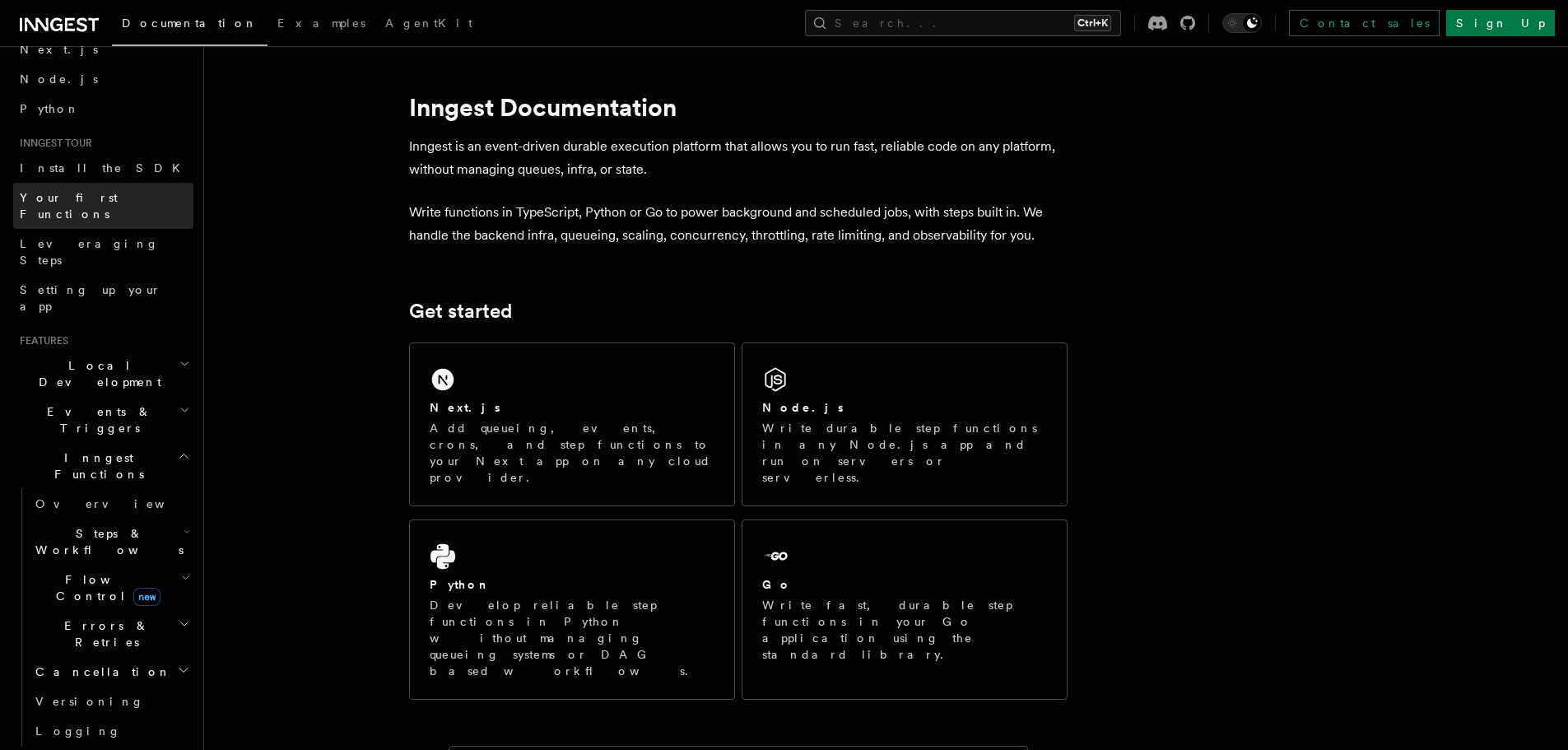
scroll to position [165, 0]
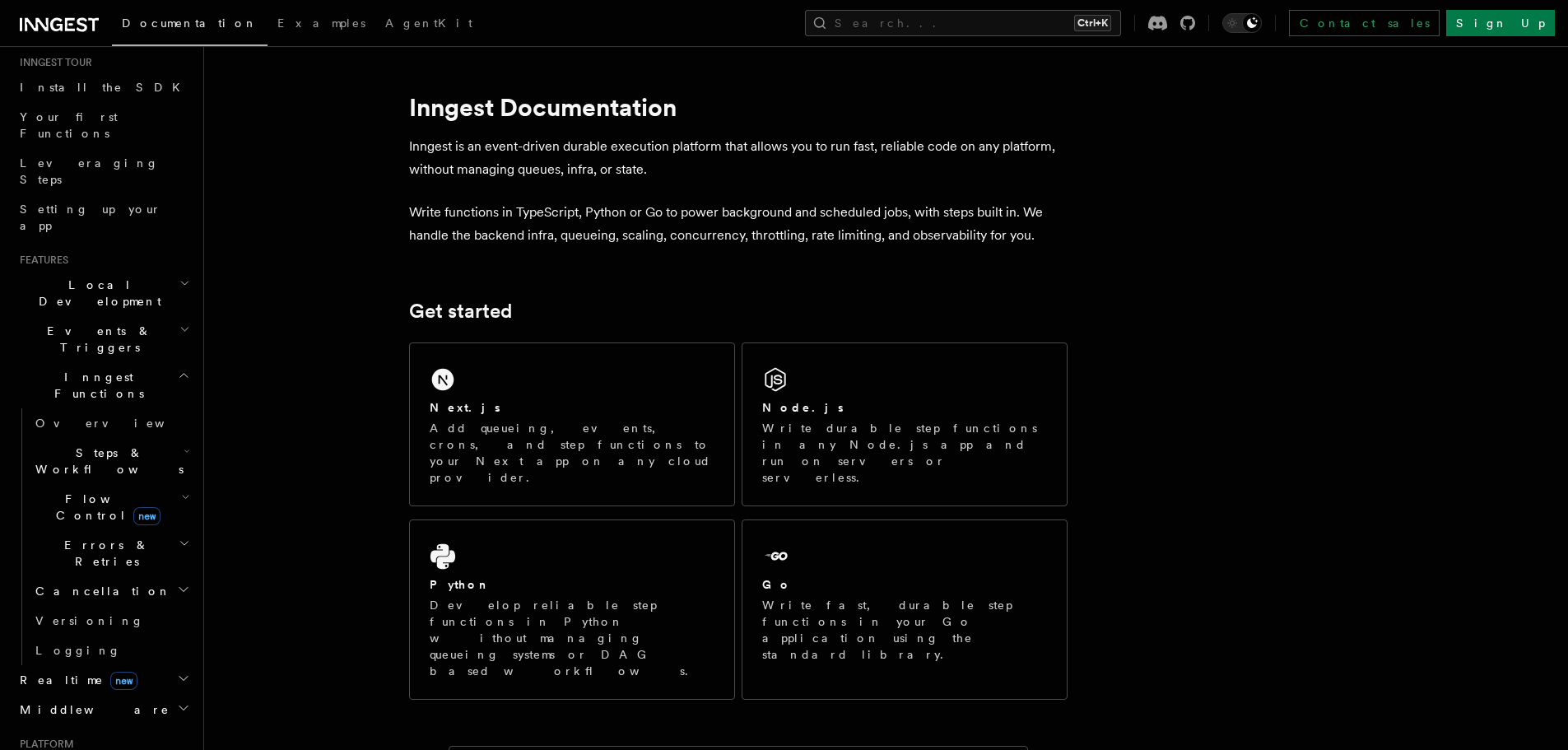
click at [144, 270] on h2 "Local Development" at bounding box center [103, 293] width 180 height 46
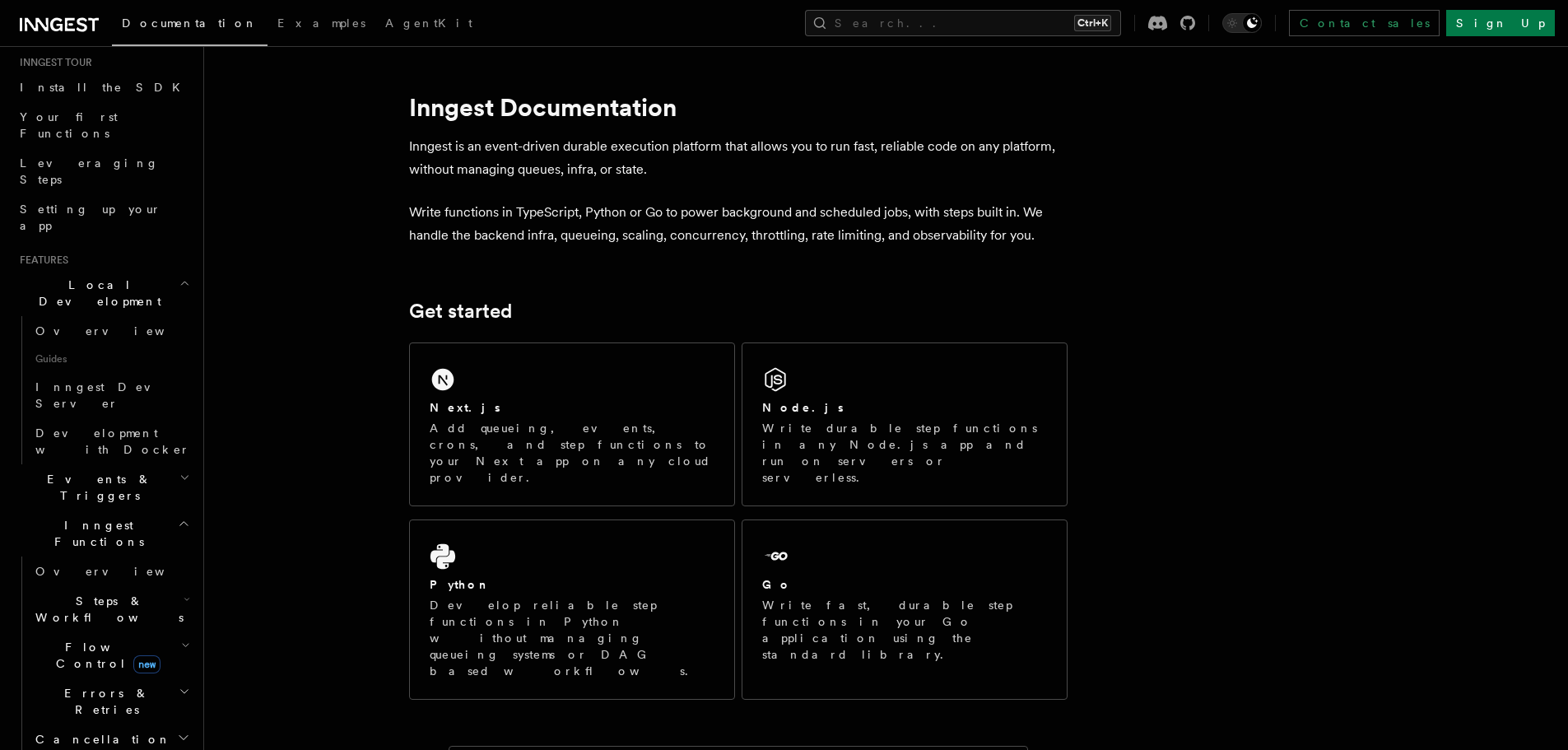
click at [145, 270] on h2 "Local Development" at bounding box center [103, 293] width 180 height 46
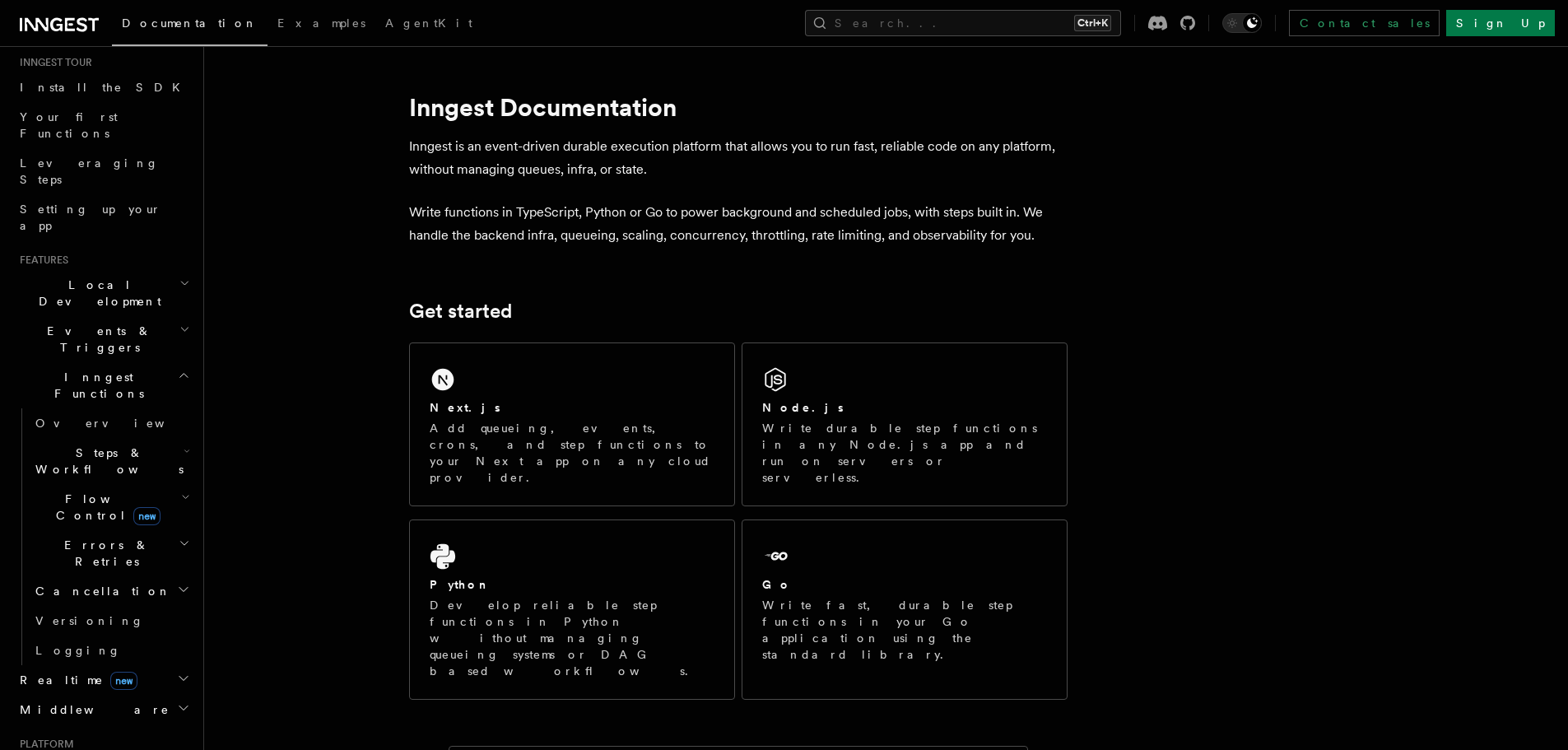
click at [143, 316] on h2 "Events & Triggers" at bounding box center [103, 339] width 180 height 46
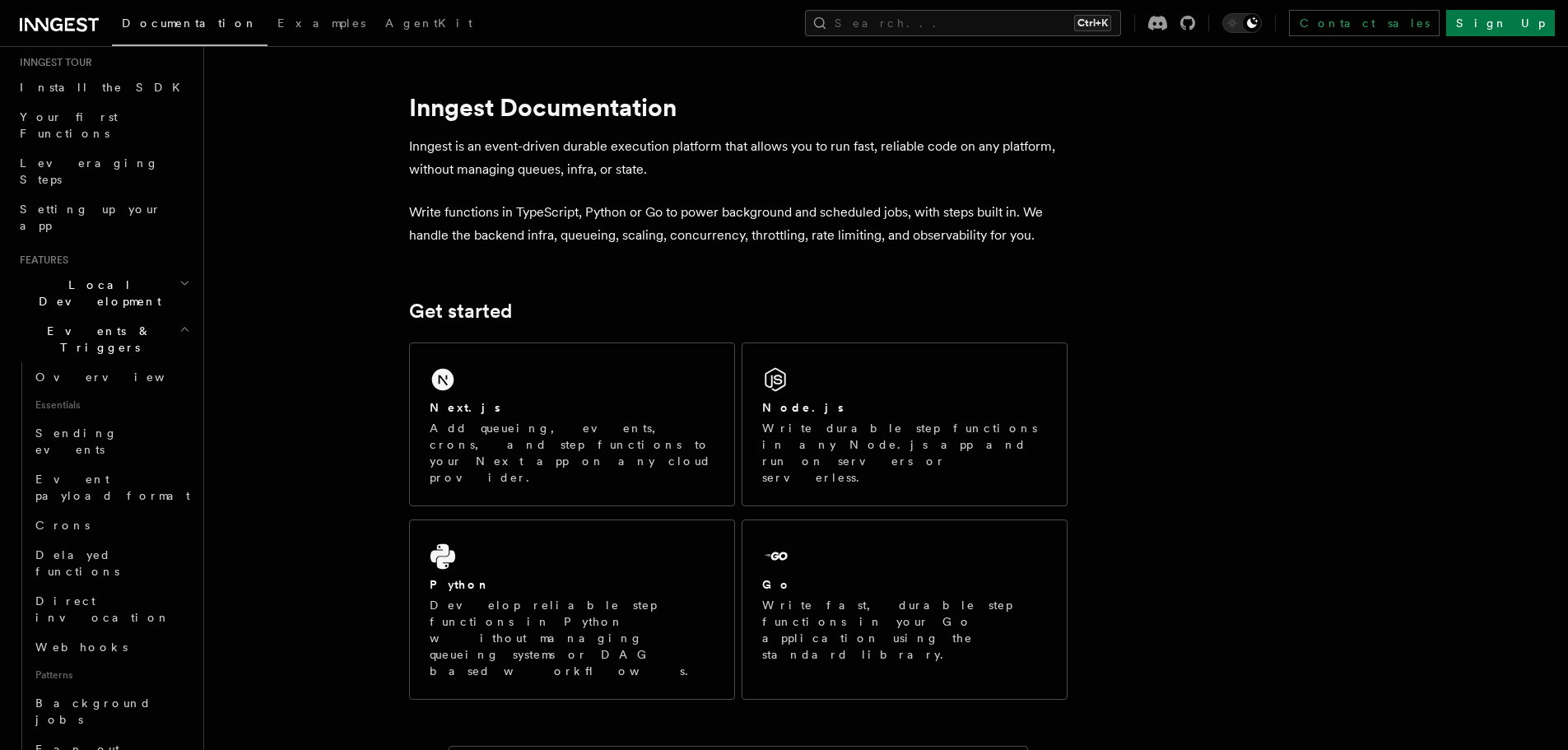
click at [143, 316] on h2 "Events & Triggers" at bounding box center [103, 339] width 180 height 46
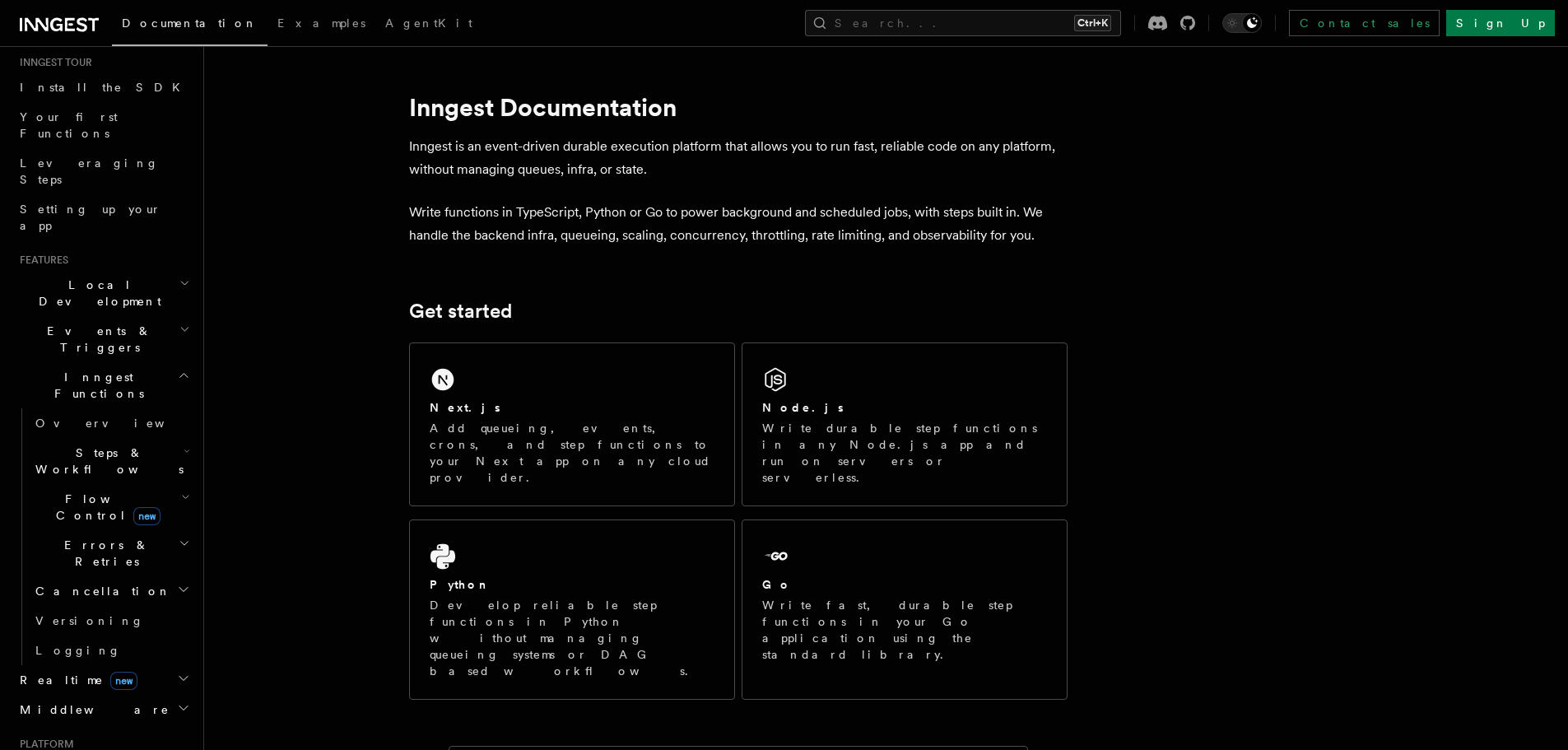
click at [144, 363] on h2 "Inngest Functions" at bounding box center [103, 386] width 180 height 46
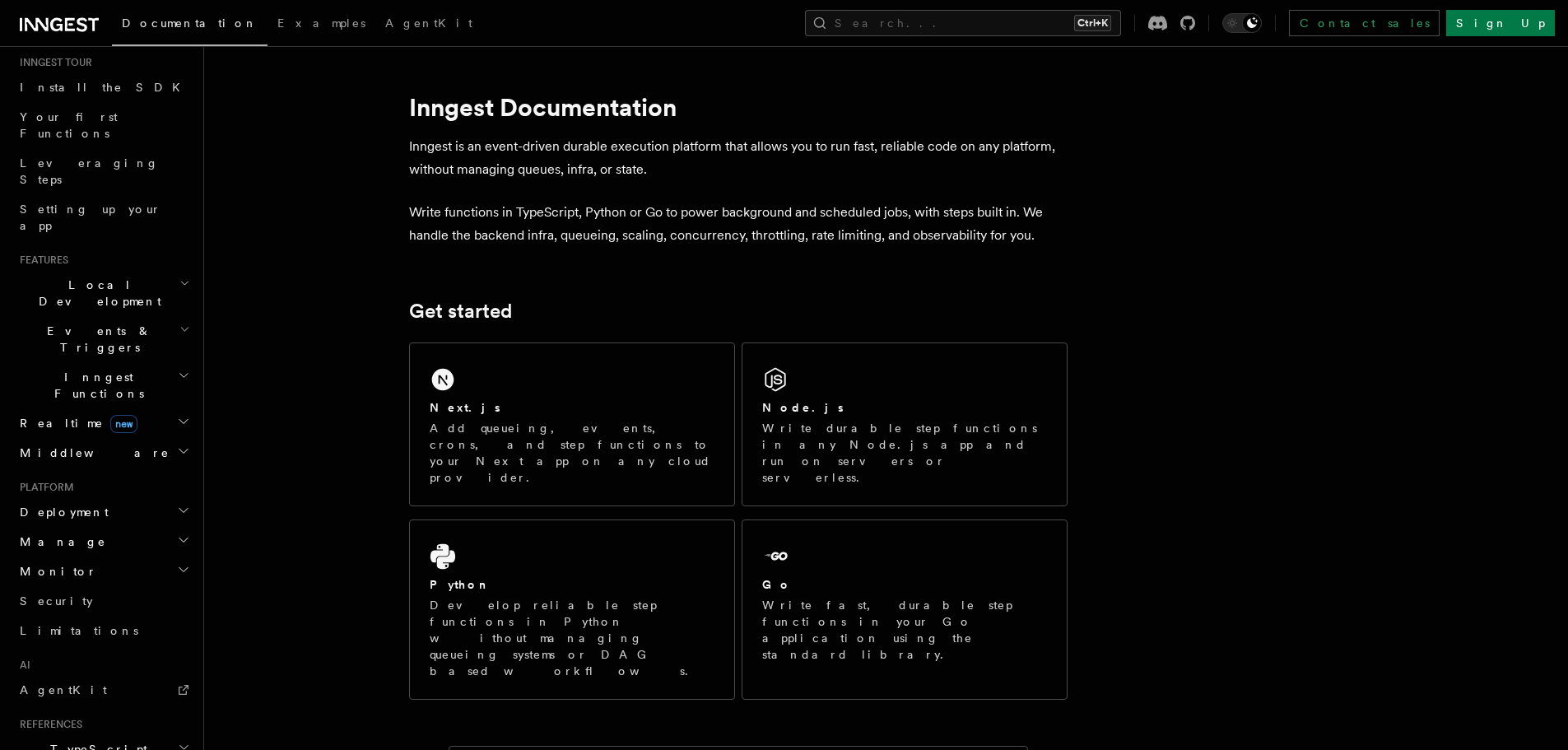
click at [163, 497] on h2 "Deployment" at bounding box center [103, 512] width 180 height 30
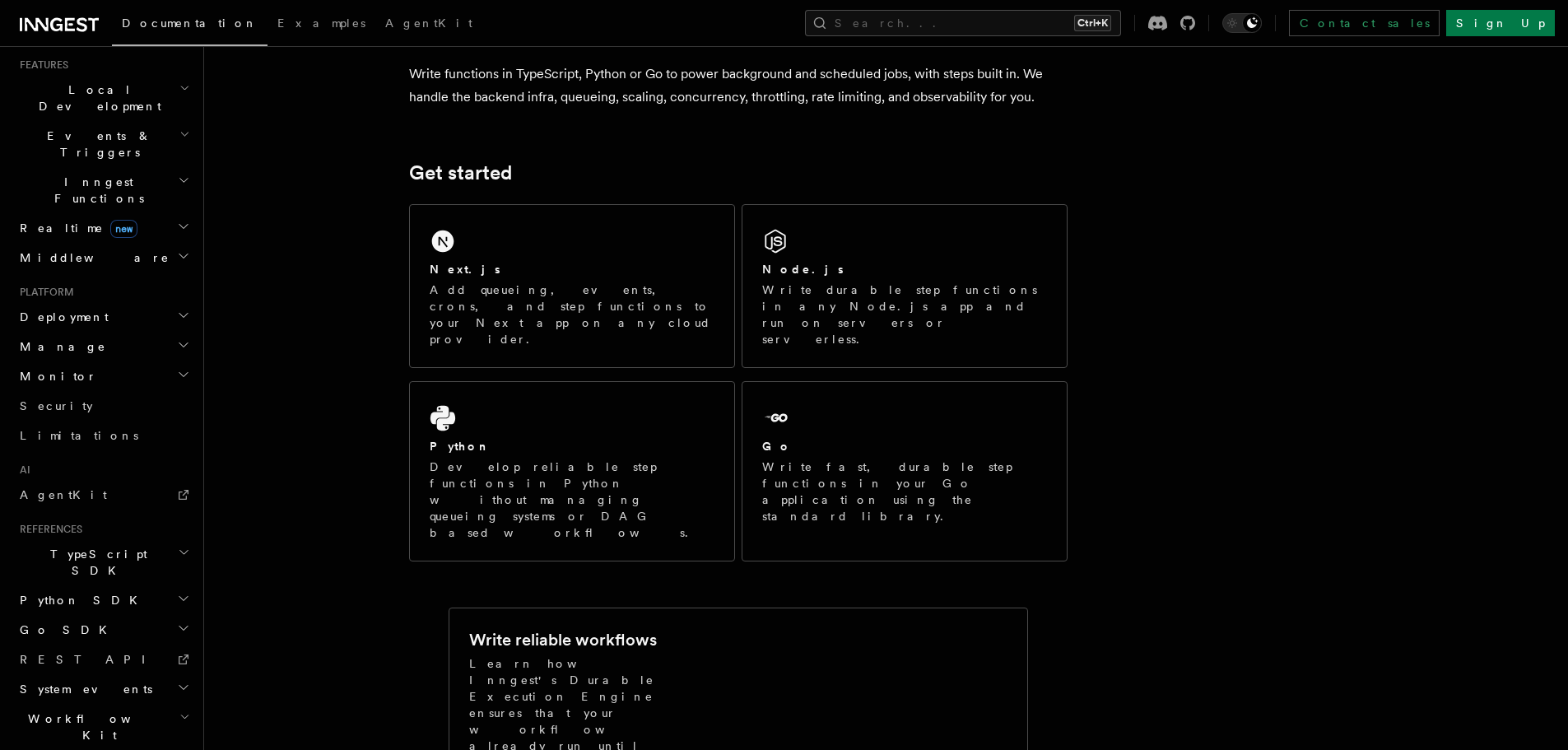
scroll to position [411, 0]
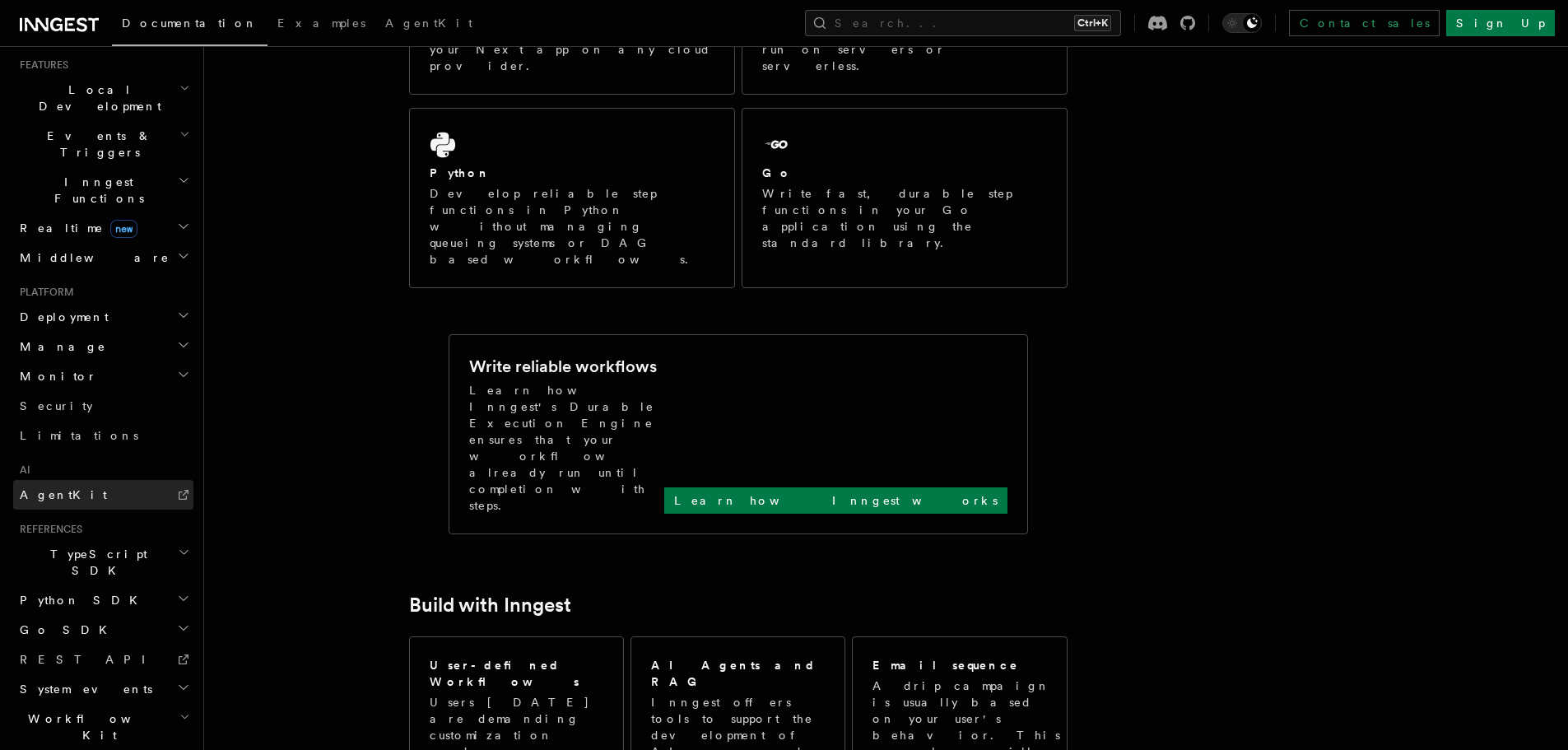
click at [46, 489] on span "AgentKit" at bounding box center [63, 495] width 87 height 13
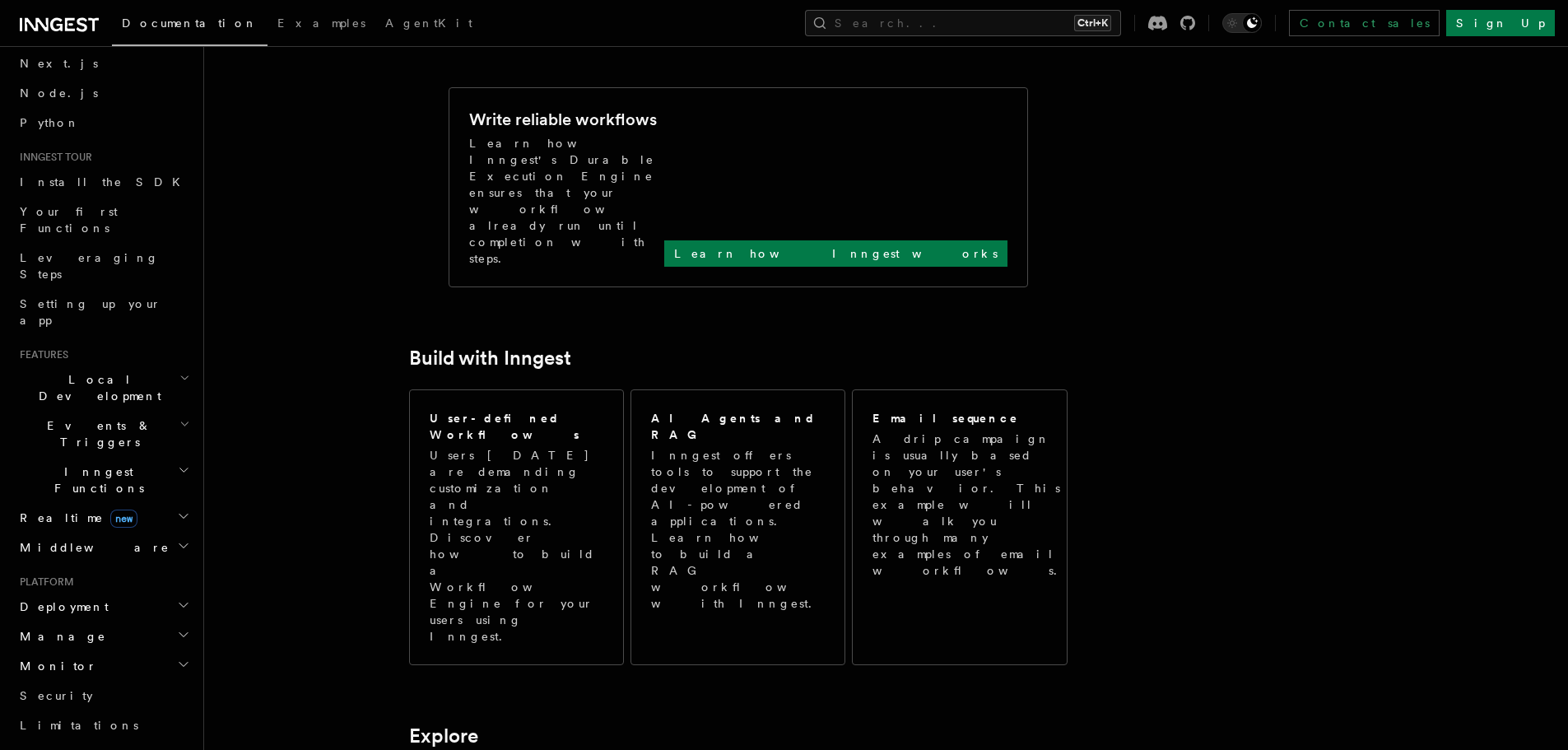
scroll to position [31, 0]
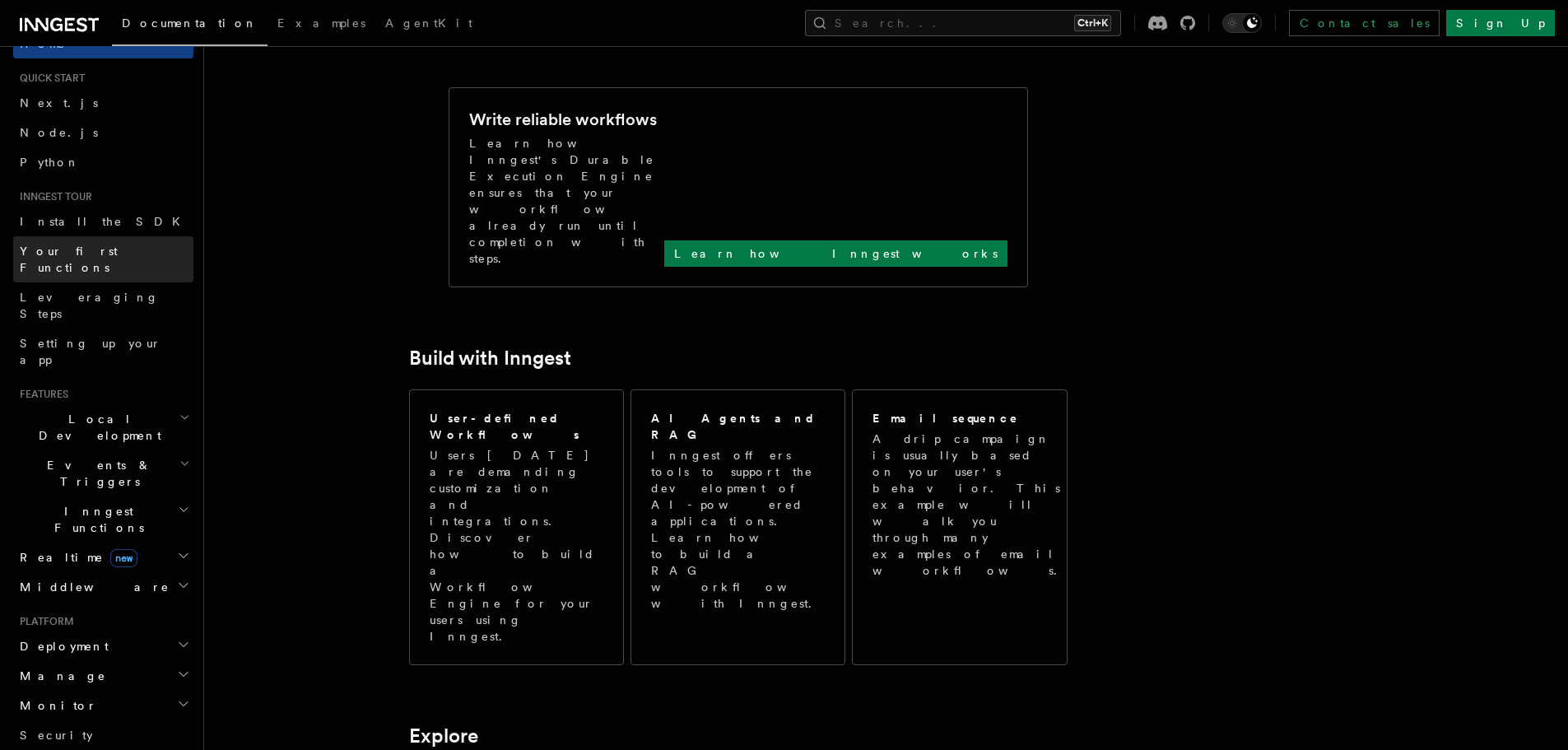
click at [83, 248] on span "Your first Functions" at bounding box center [69, 259] width 98 height 30
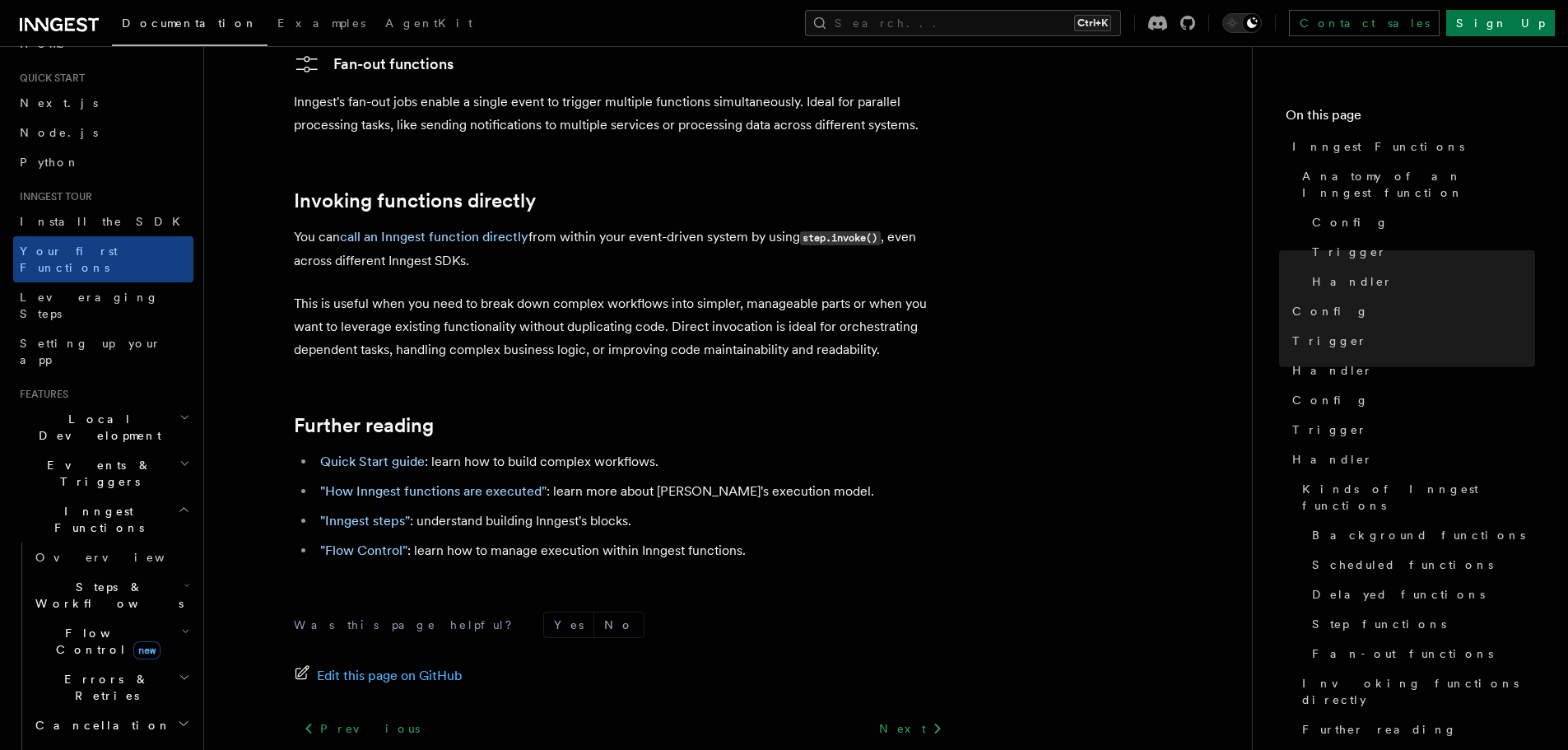
scroll to position [3286, 0]
